Goal: Navigation & Orientation: Find specific page/section

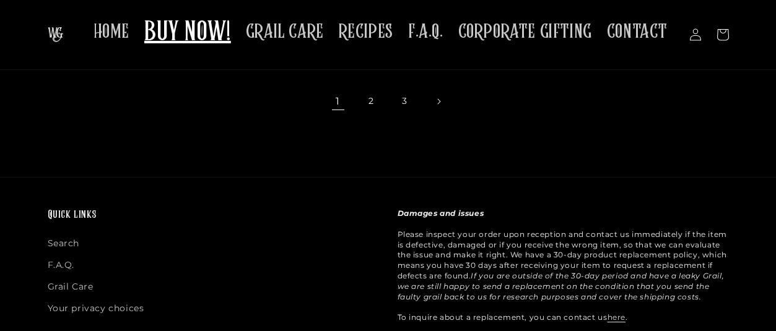
scroll to position [372, 0]
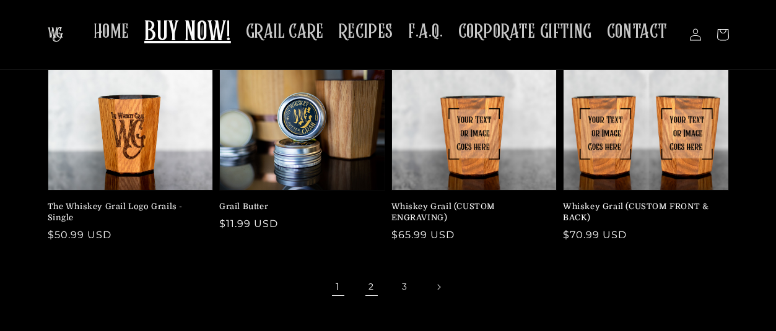
click at [367, 275] on link "2" at bounding box center [371, 287] width 27 height 27
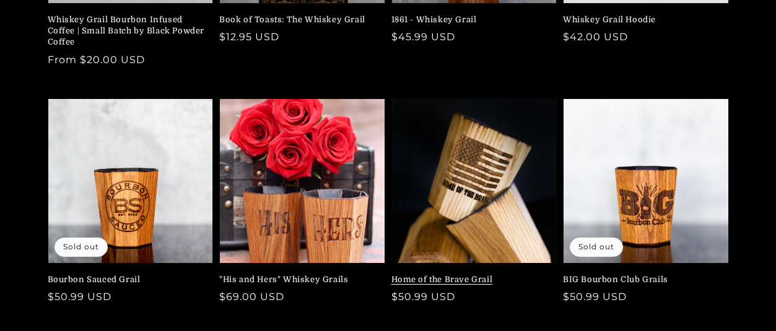
scroll to position [434, 0]
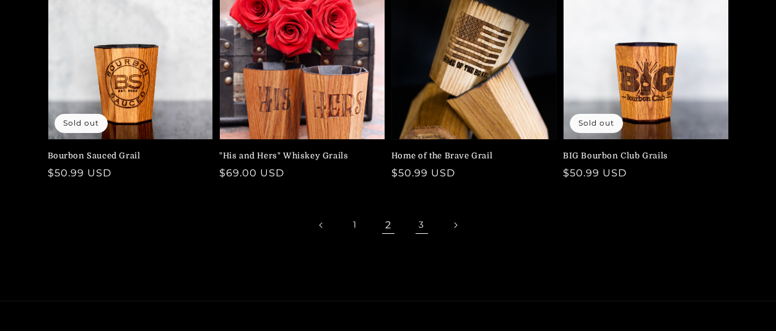
click at [419, 222] on link "3" at bounding box center [421, 225] width 27 height 27
